Goal: Task Accomplishment & Management: Manage account settings

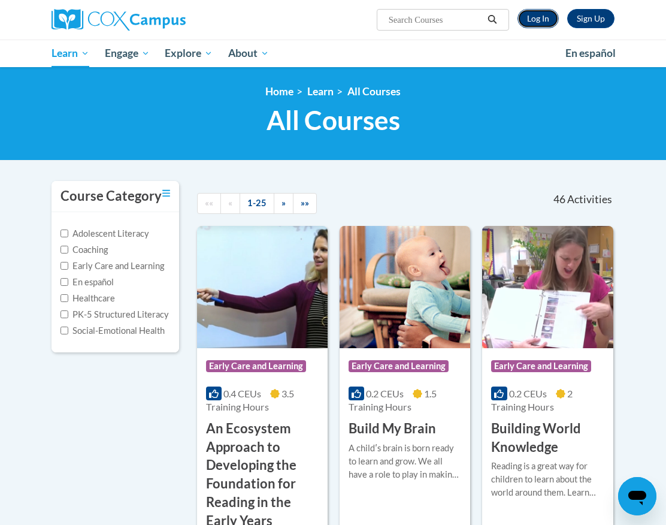
click at [528, 25] on link "Log In" at bounding box center [537, 18] width 41 height 19
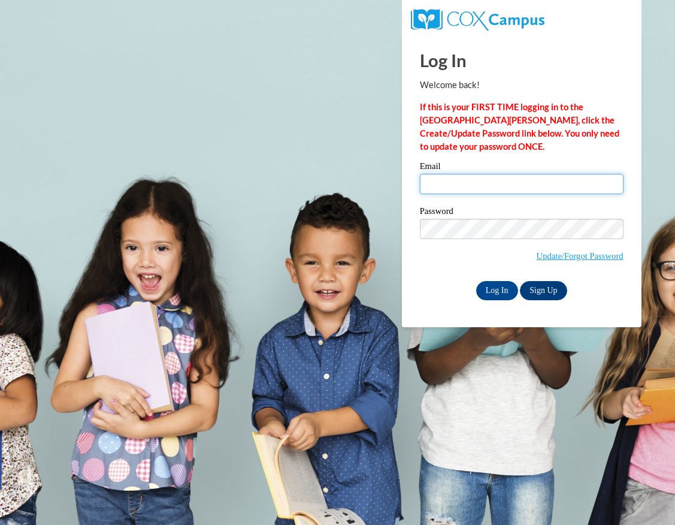
click at [519, 174] on input "Email" at bounding box center [522, 184] width 204 height 20
type input "[PERSON_NAME][EMAIL_ADDRESS][PERSON_NAME][DOMAIN_NAME]"
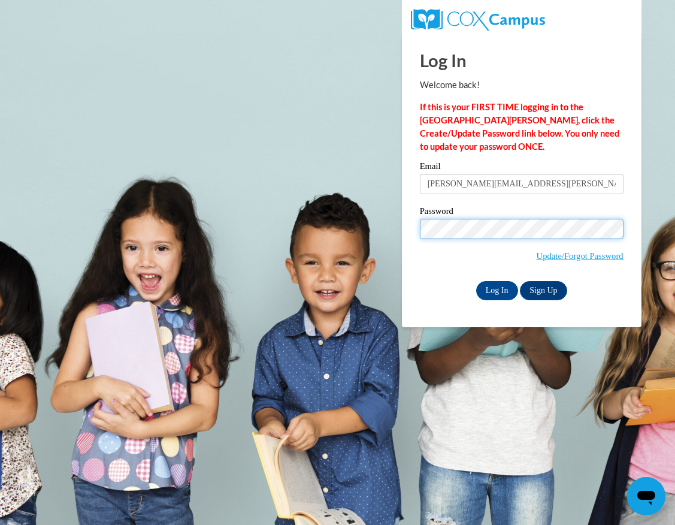
click at [476, 281] on input "Log In" at bounding box center [497, 290] width 42 height 19
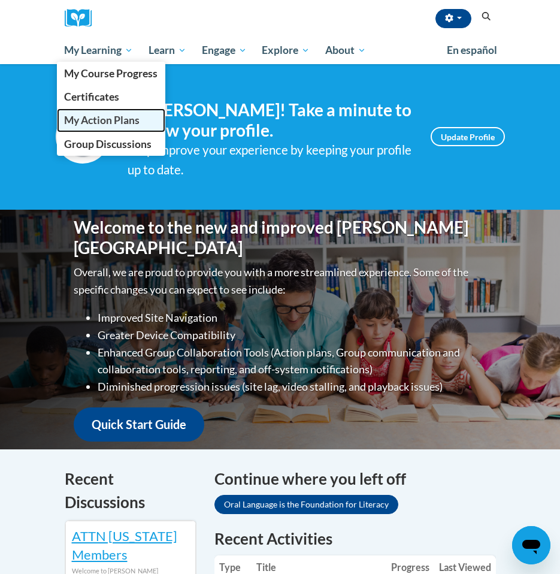
click at [121, 114] on span "My Action Plans" at bounding box center [101, 120] width 75 height 13
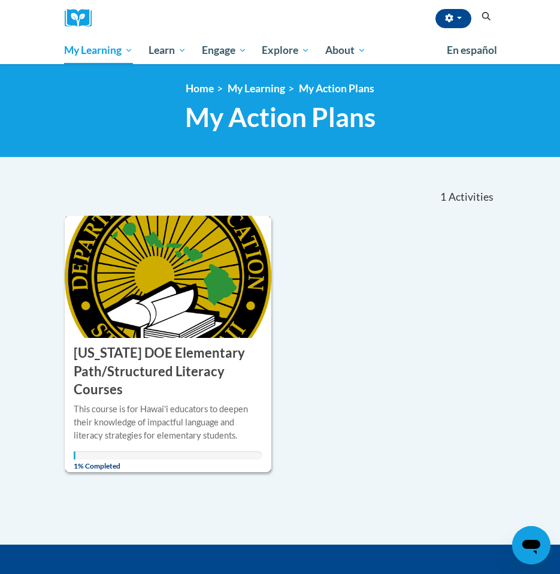
click at [120, 284] on img at bounding box center [168, 277] width 207 height 122
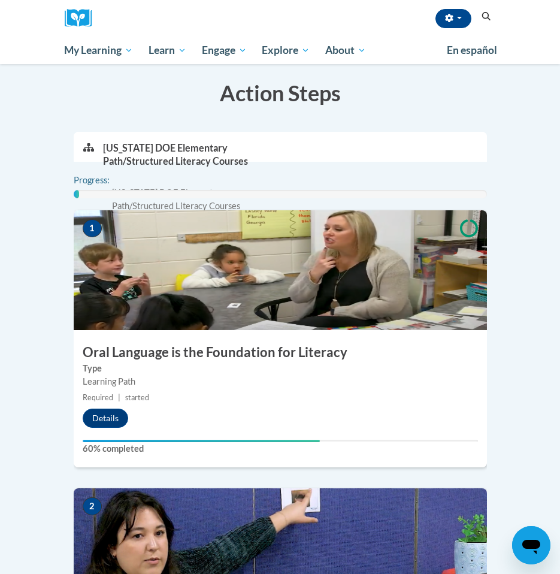
scroll to position [172, 0]
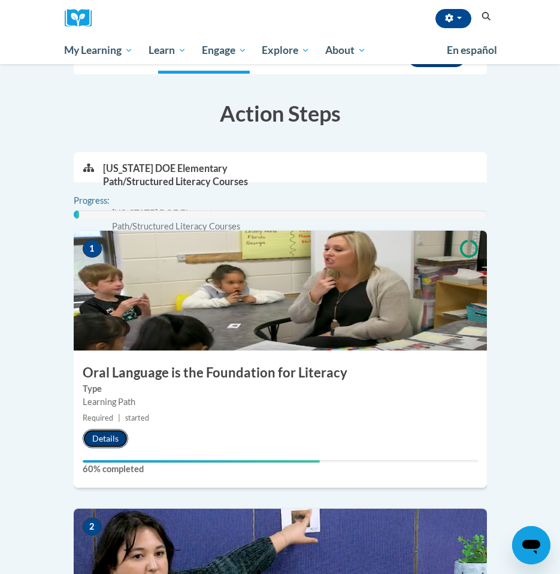
click at [101, 438] on button "Details" at bounding box center [106, 438] width 46 height 19
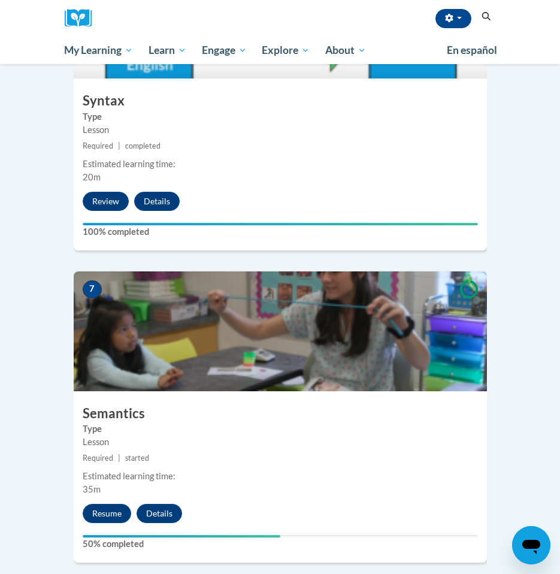
scroll to position [2010, 0]
